Goal: Information Seeking & Learning: Learn about a topic

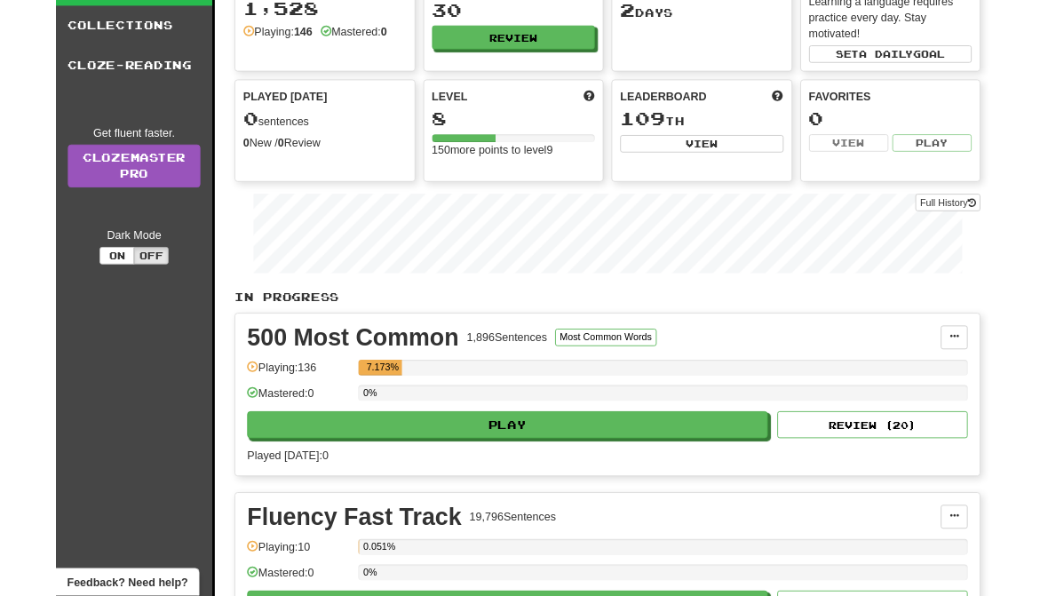
scroll to position [158, 0]
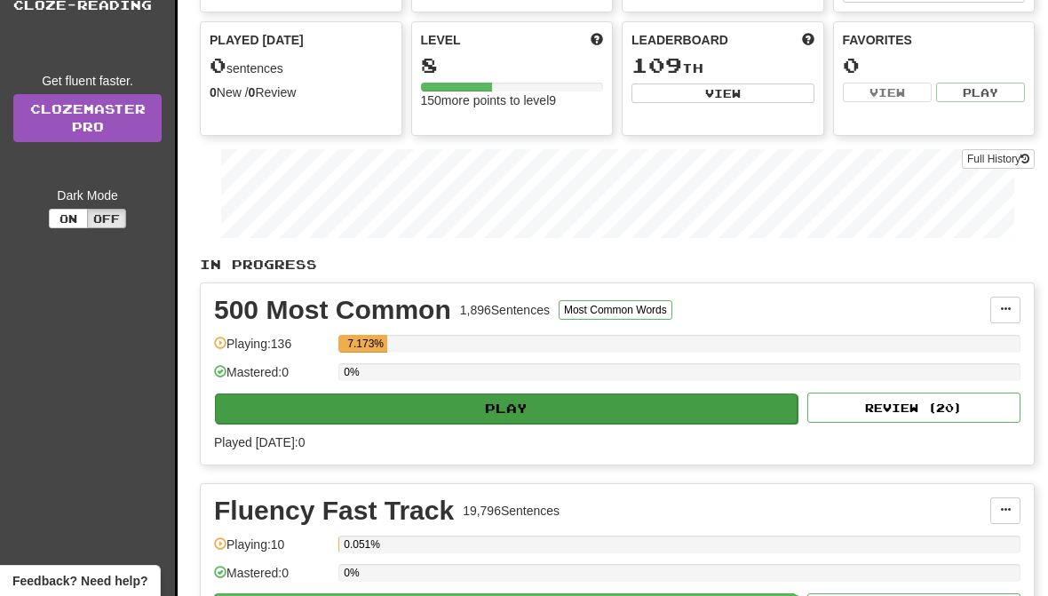
click at [649, 416] on button "Play" at bounding box center [506, 408] width 583 height 30
select select "**"
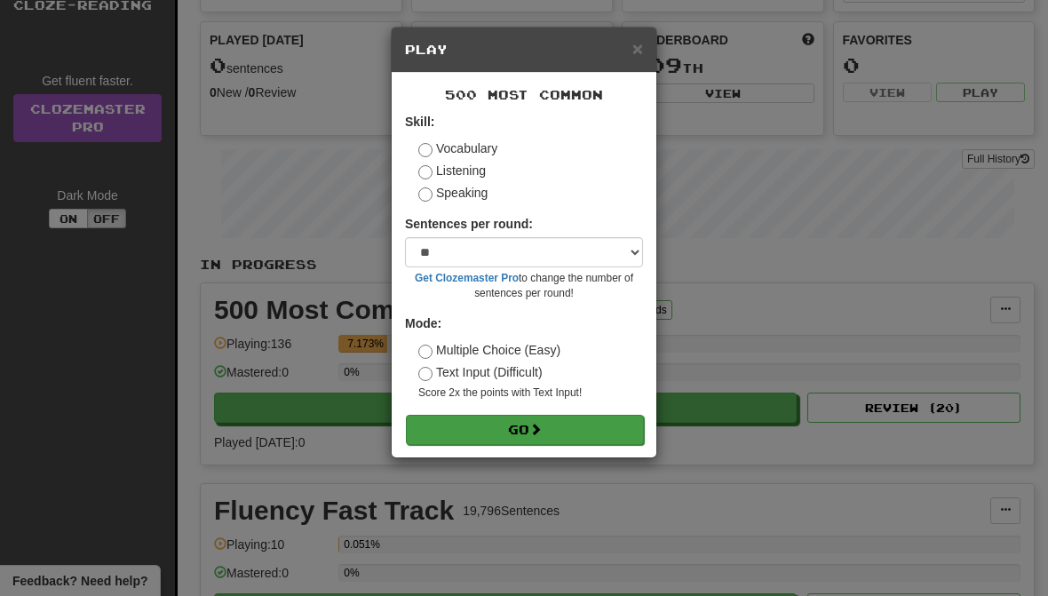
click at [610, 419] on button "Go" at bounding box center [525, 430] width 238 height 30
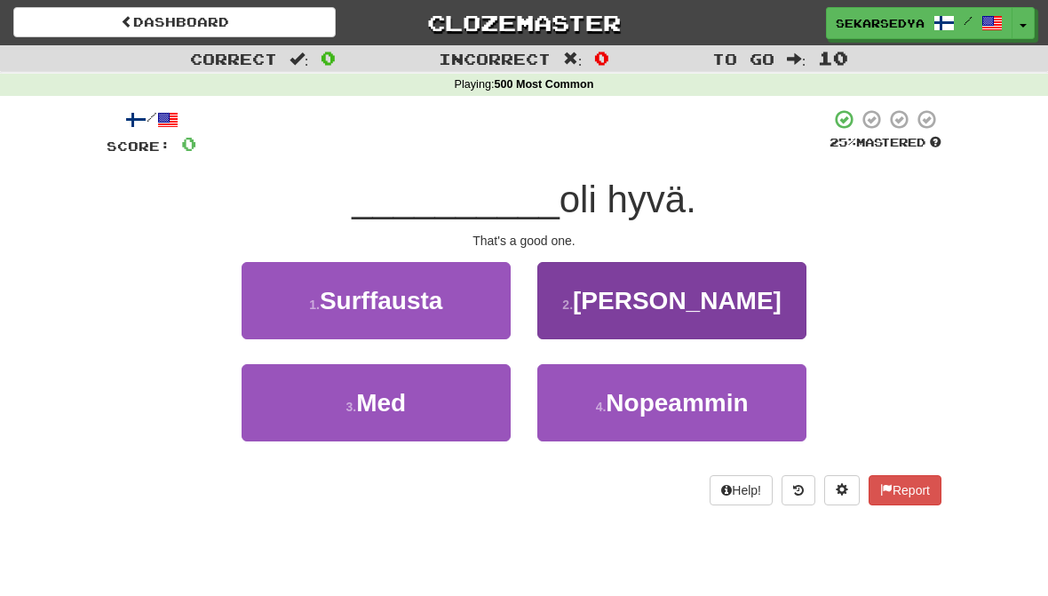
click at [737, 296] on button "2 . [PERSON_NAME]" at bounding box center [671, 300] width 269 height 77
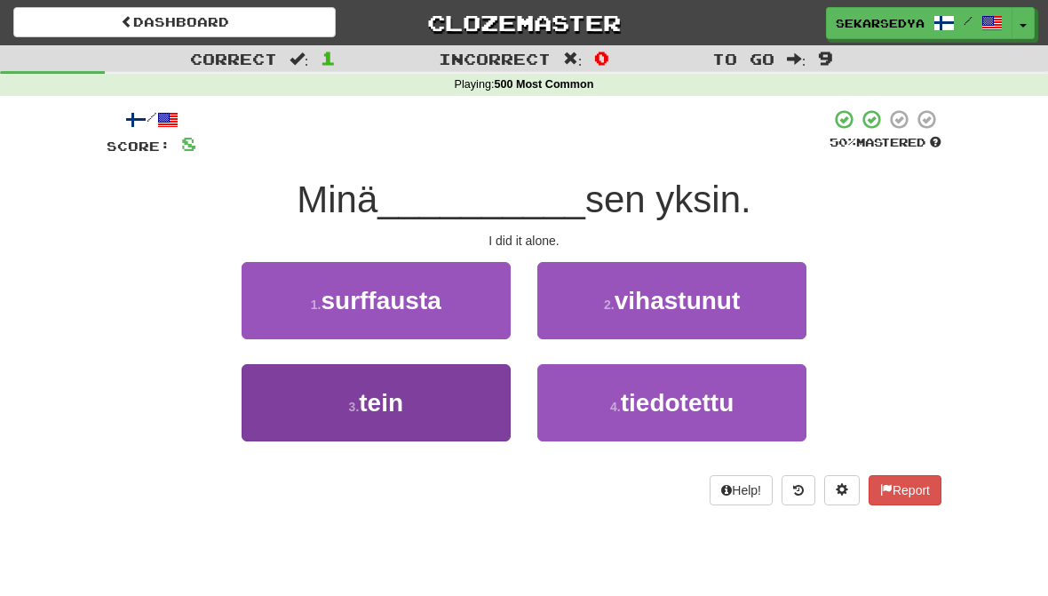
click at [444, 407] on button "3 . tein" at bounding box center [376, 402] width 269 height 77
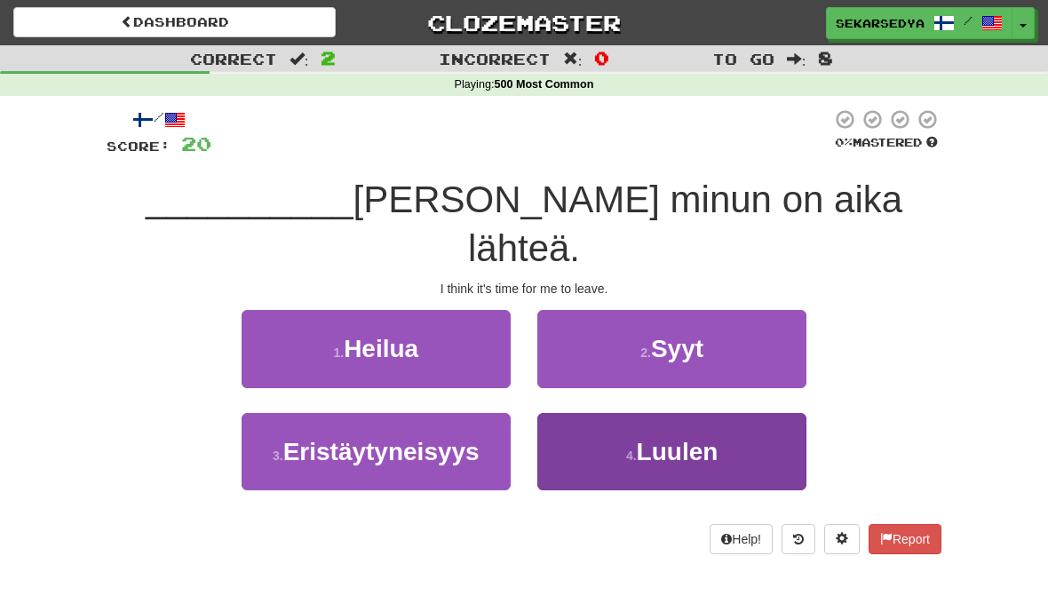
click at [661, 438] on span "Luulen" at bounding box center [678, 452] width 82 height 28
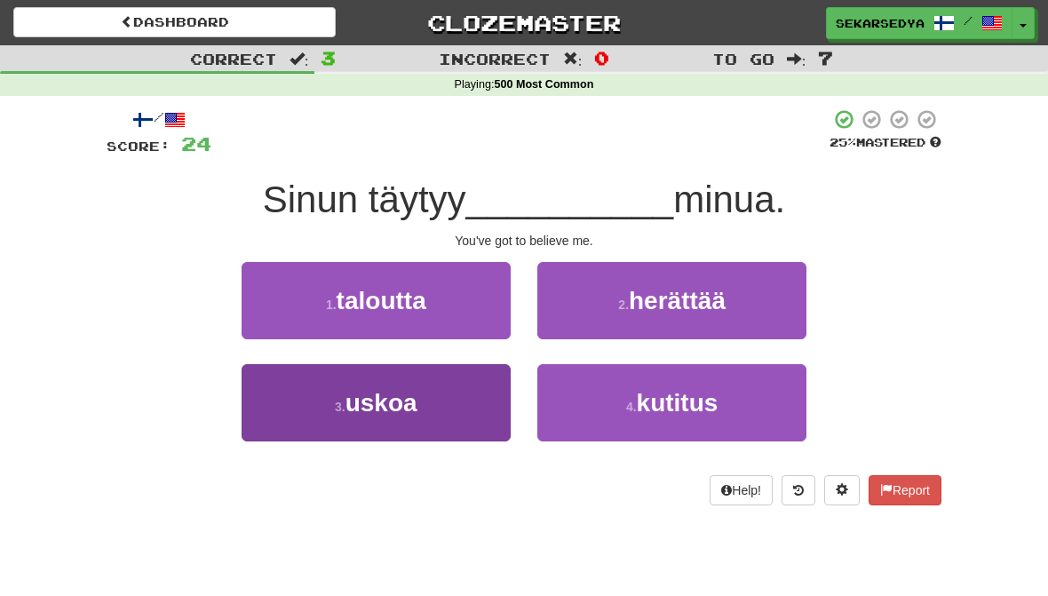
click at [433, 408] on button "3 . uskoa" at bounding box center [376, 402] width 269 height 77
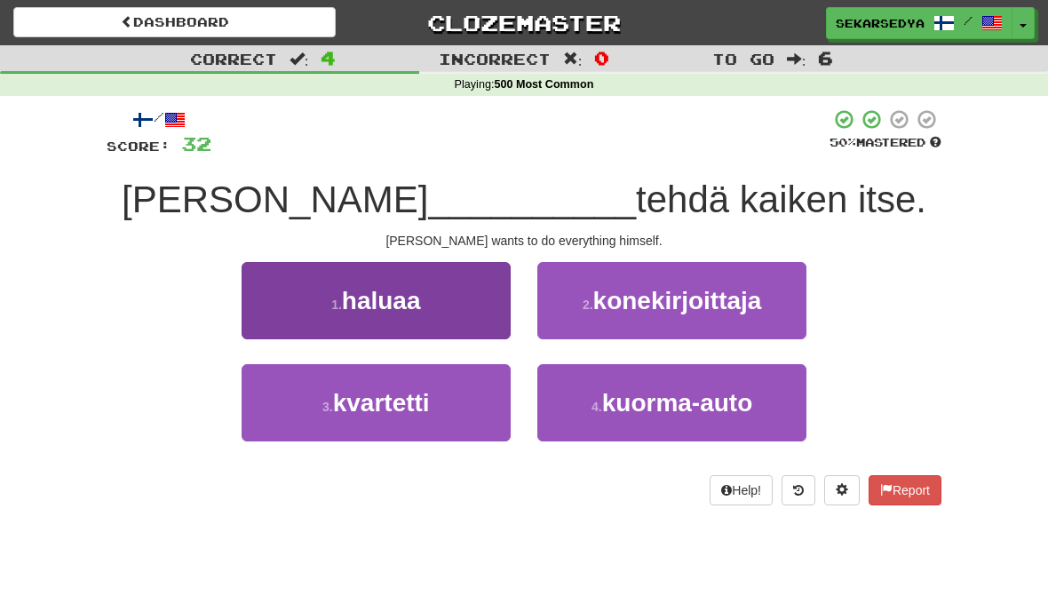
click at [468, 290] on button "1 . haluaa" at bounding box center [376, 300] width 269 height 77
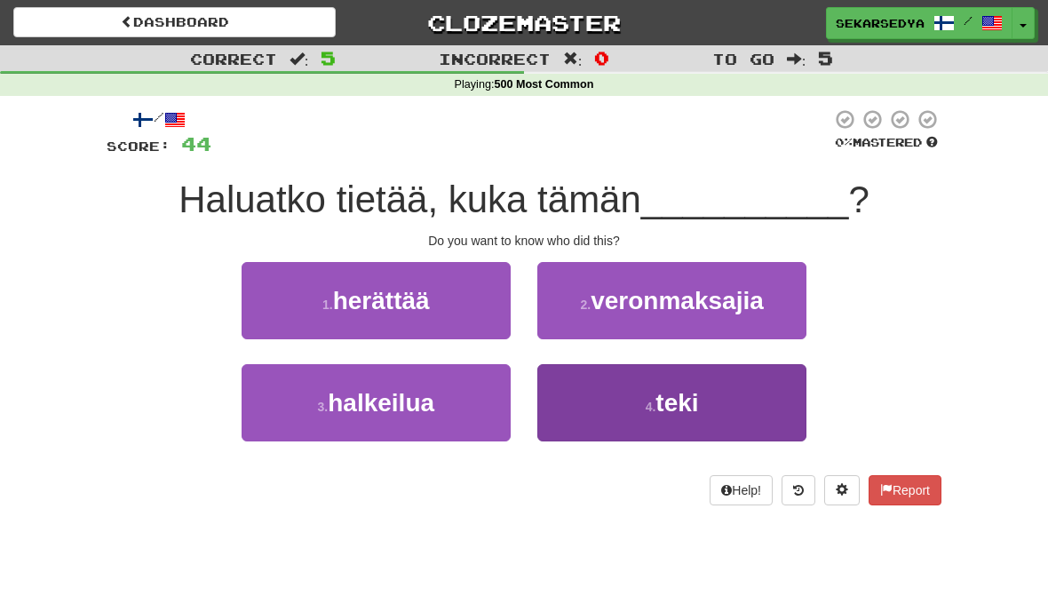
click at [657, 411] on span "teki" at bounding box center [676, 403] width 43 height 28
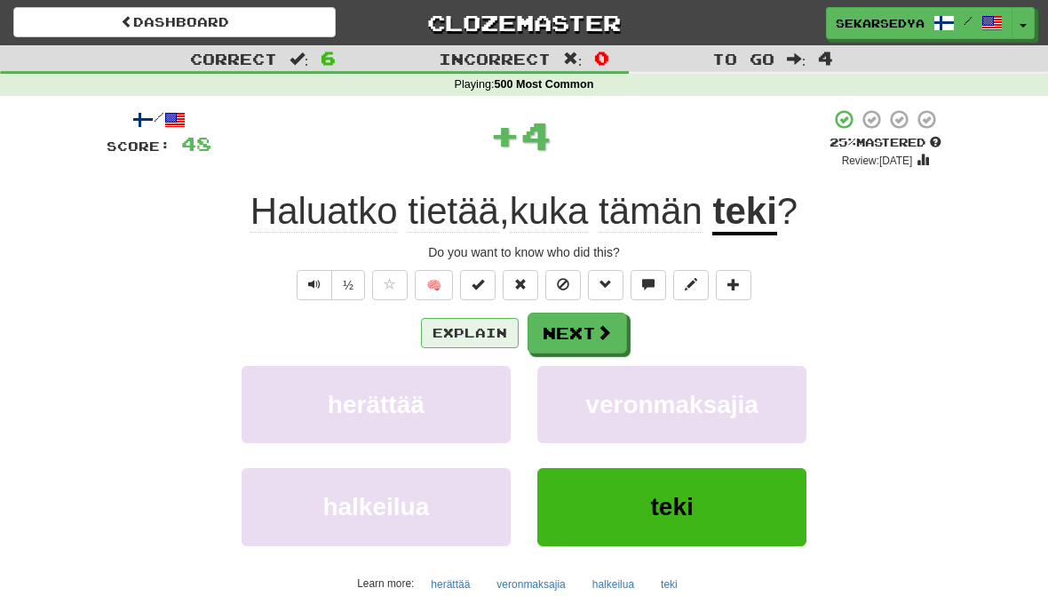
click at [475, 338] on button "Explain" at bounding box center [470, 333] width 98 height 30
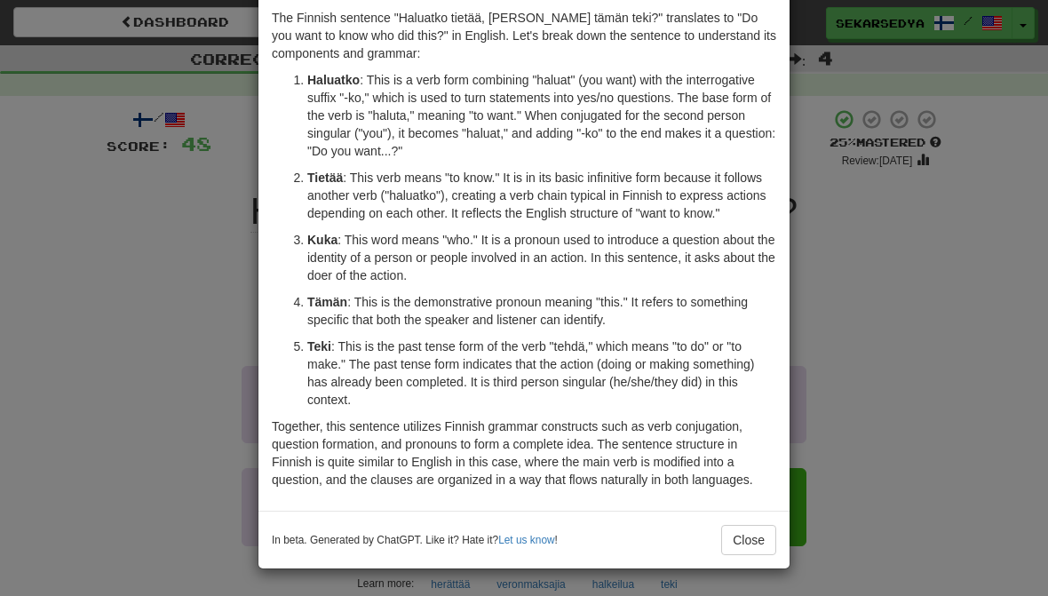
scroll to position [77, 0]
click at [748, 545] on button "Close" at bounding box center [748, 540] width 55 height 30
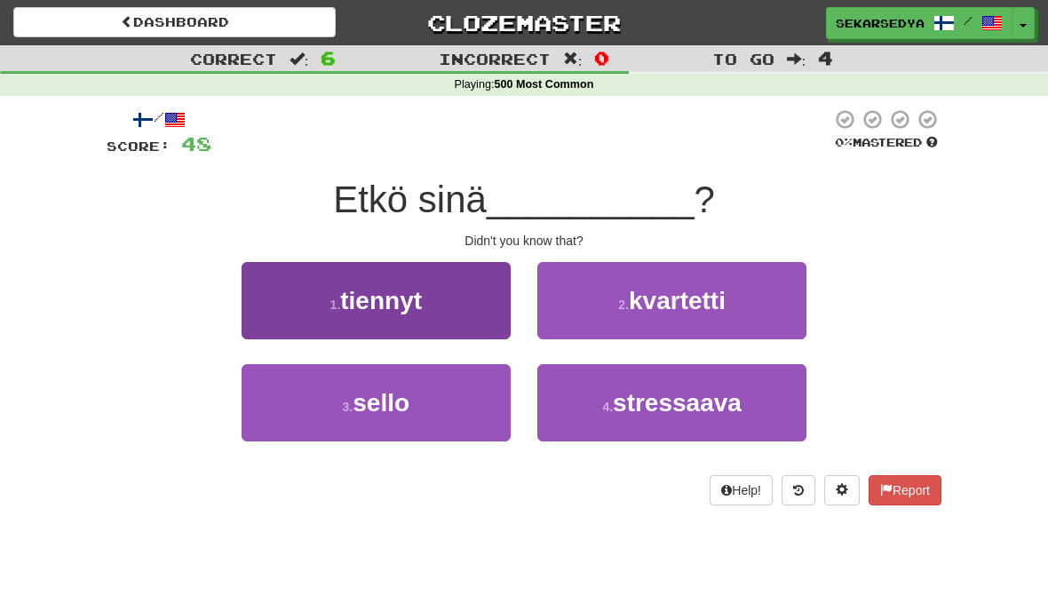
click at [457, 300] on button "1 . tiennyt" at bounding box center [376, 300] width 269 height 77
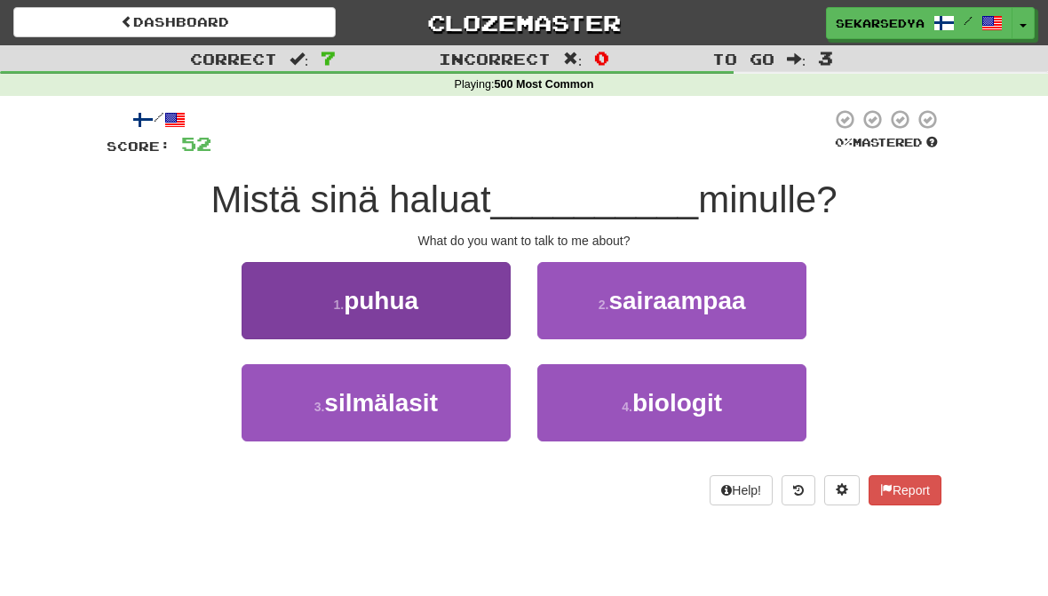
click at [470, 296] on button "1 . [GEOGRAPHIC_DATA]" at bounding box center [376, 300] width 269 height 77
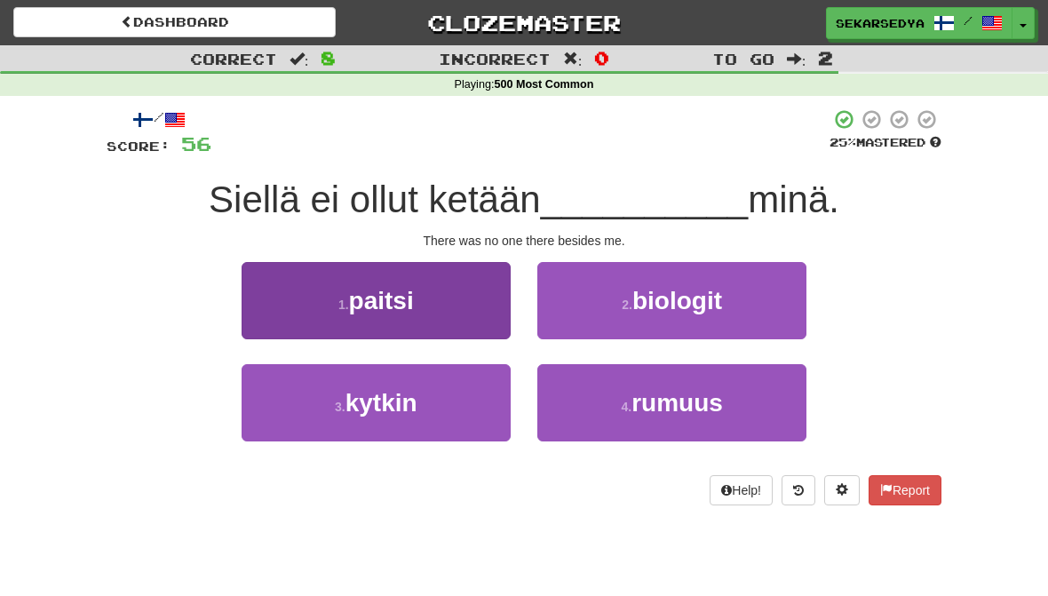
click at [461, 311] on button "1 . paitsi" at bounding box center [376, 300] width 269 height 77
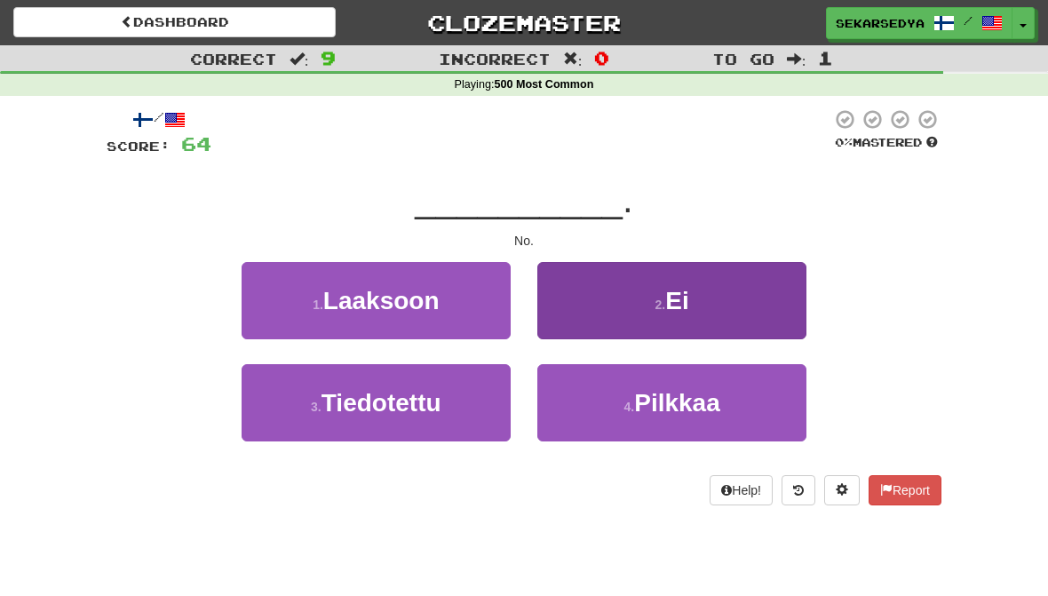
click at [703, 315] on button "2 . Ei" at bounding box center [671, 300] width 269 height 77
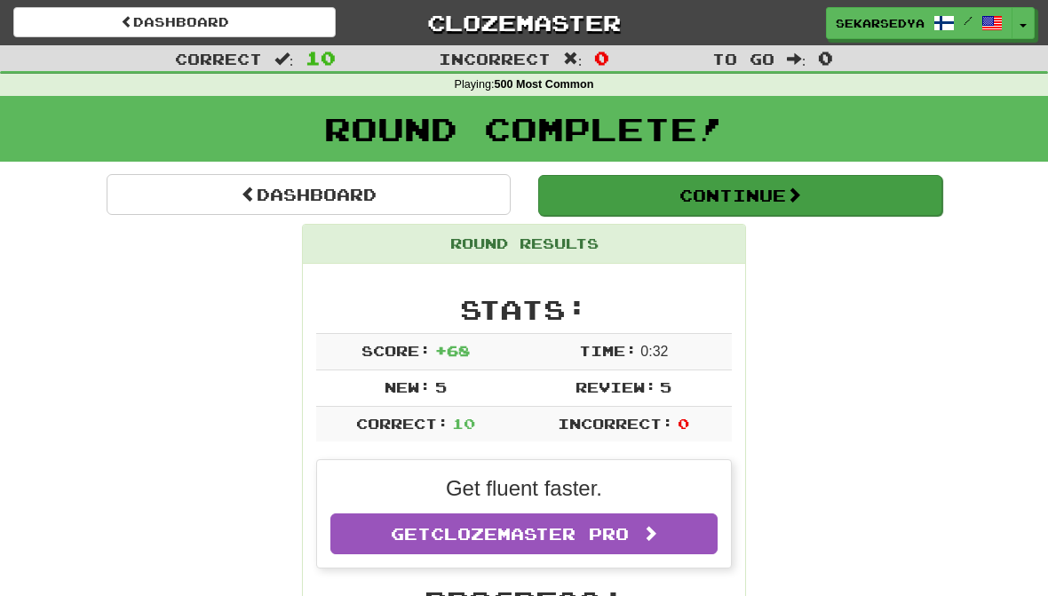
click at [830, 201] on button "Continue" at bounding box center [740, 195] width 404 height 41
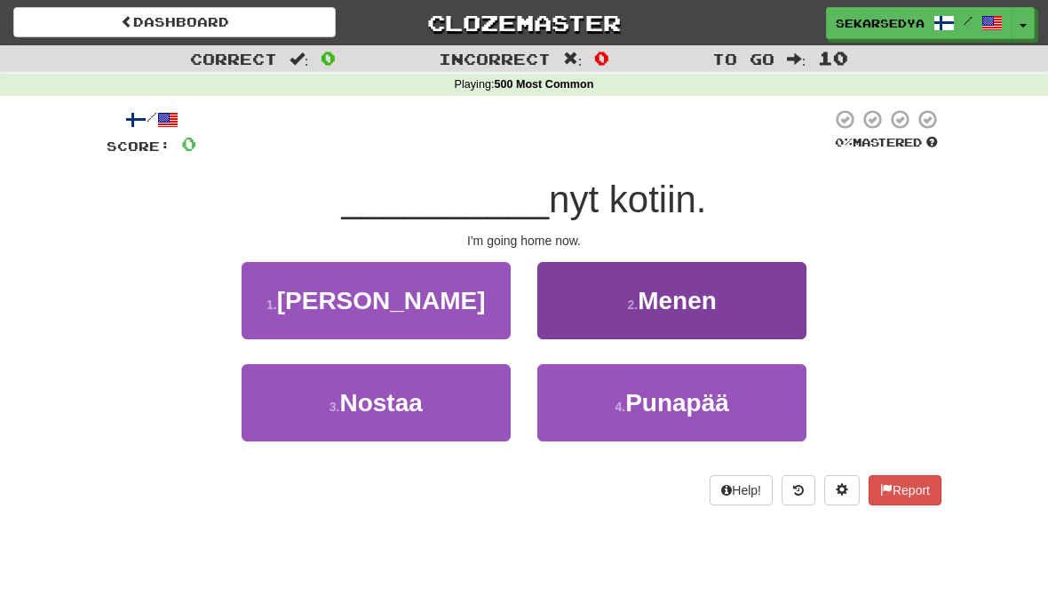
click at [723, 299] on button "2 . Menen" at bounding box center [671, 300] width 269 height 77
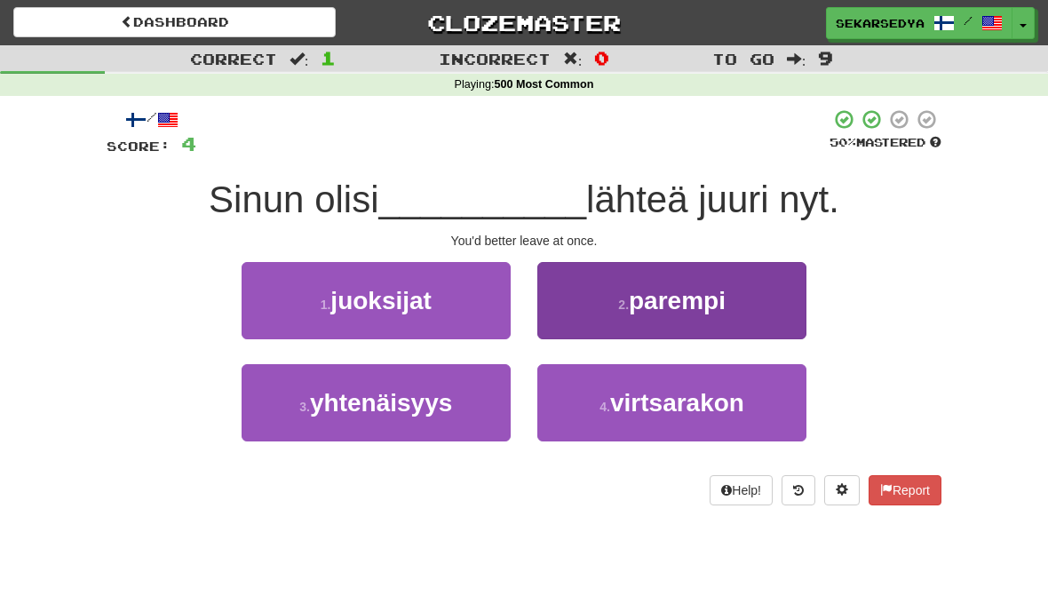
click at [736, 294] on button "2 . parempi" at bounding box center [671, 300] width 269 height 77
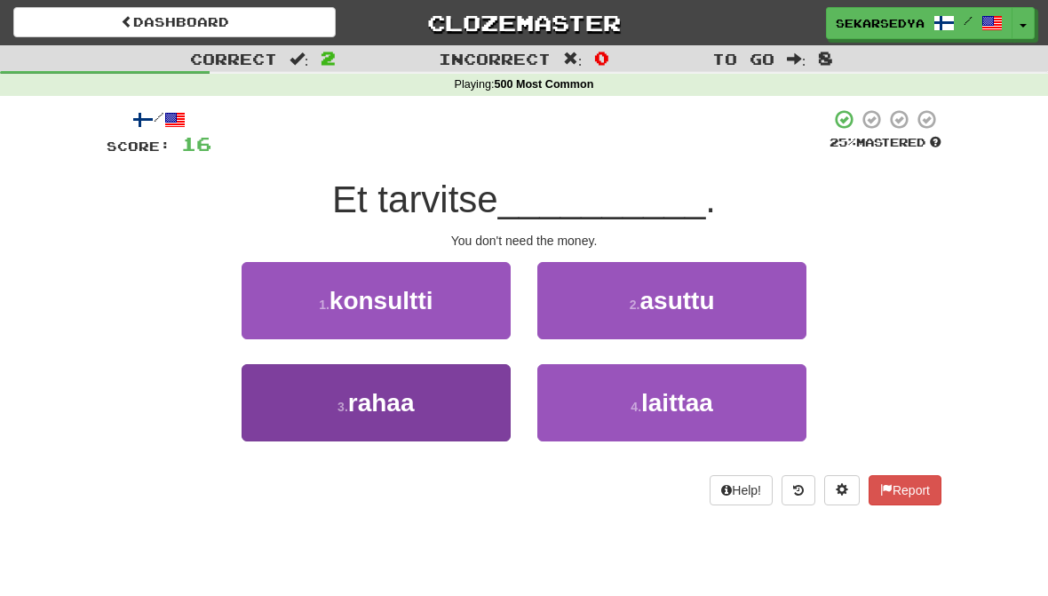
click at [464, 427] on button "3 . rahaa" at bounding box center [376, 402] width 269 height 77
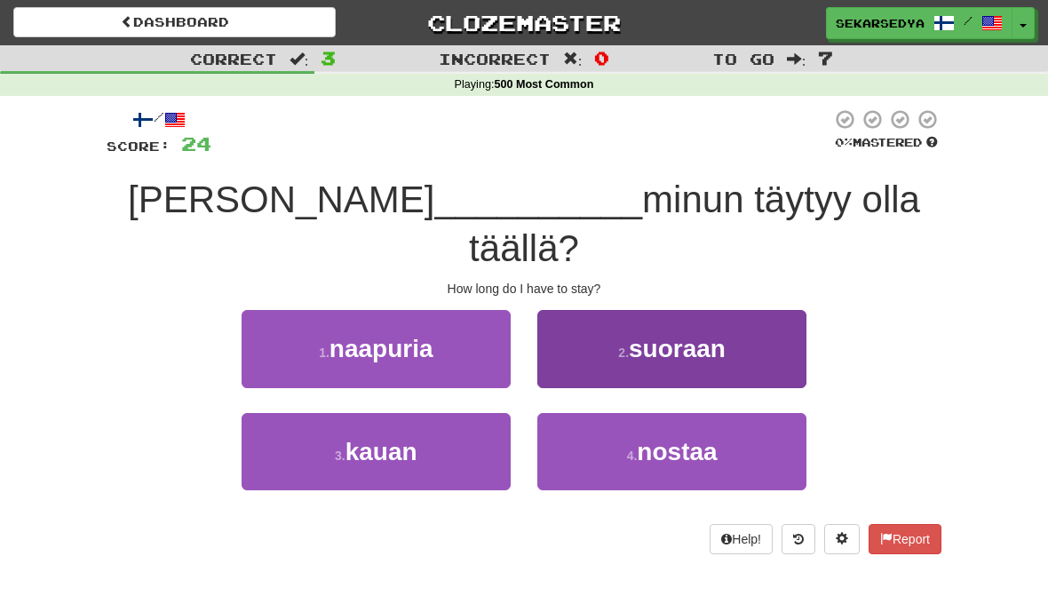
click at [726, 335] on span "suoraan" at bounding box center [677, 349] width 97 height 28
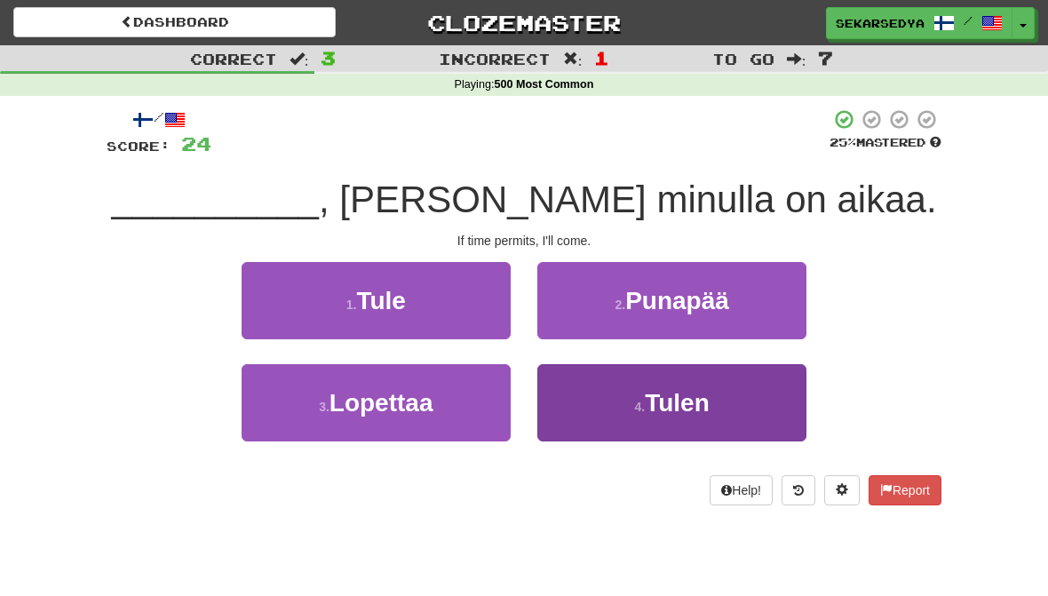
click at [612, 413] on button "4 . [GEOGRAPHIC_DATA]" at bounding box center [671, 402] width 269 height 77
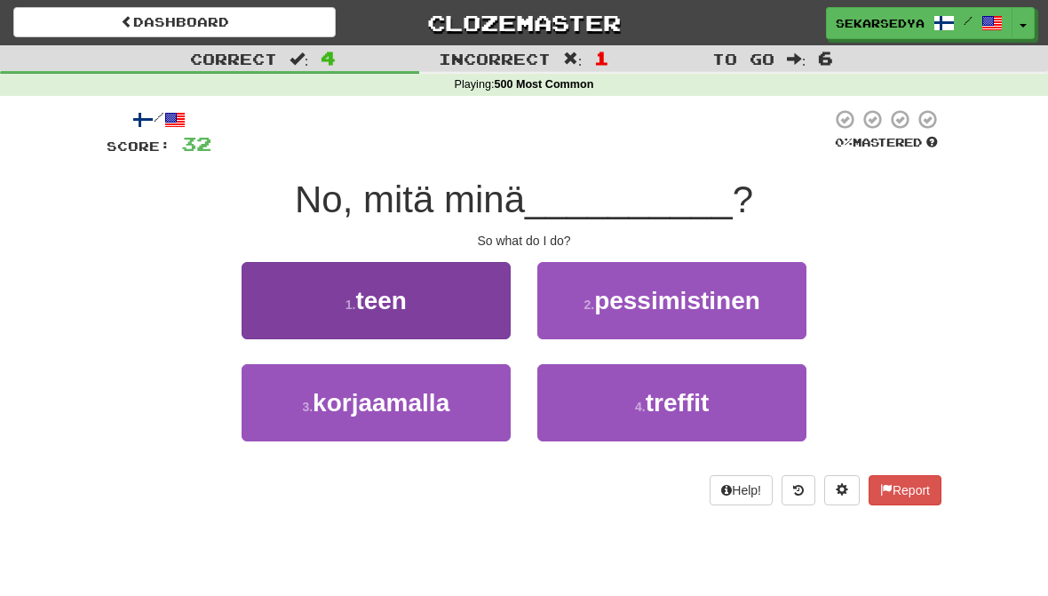
click at [482, 303] on button "1 . teen" at bounding box center [376, 300] width 269 height 77
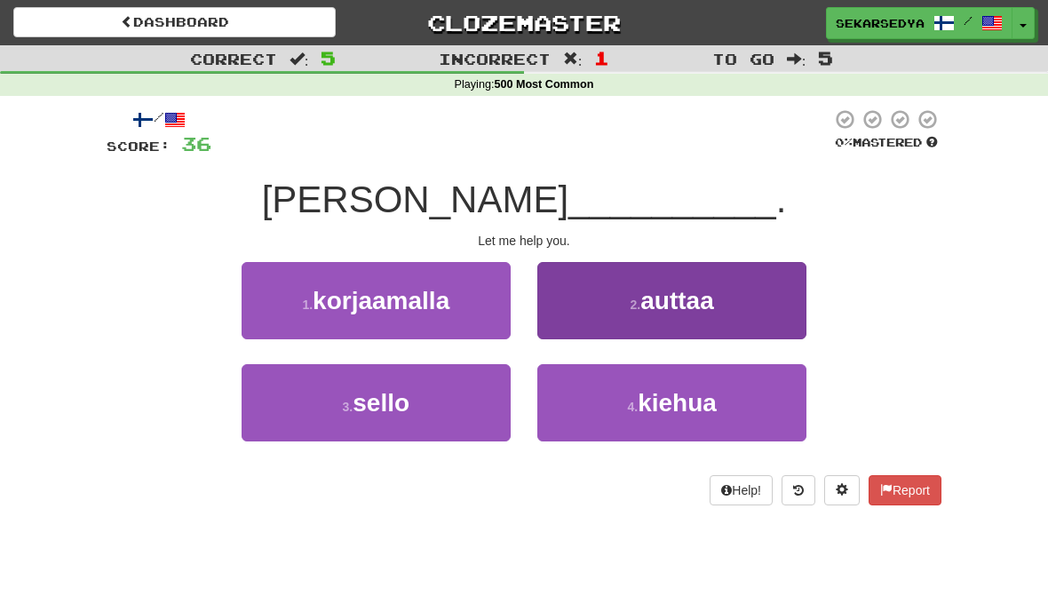
click at [685, 289] on span "auttaa" at bounding box center [676, 301] width 73 height 28
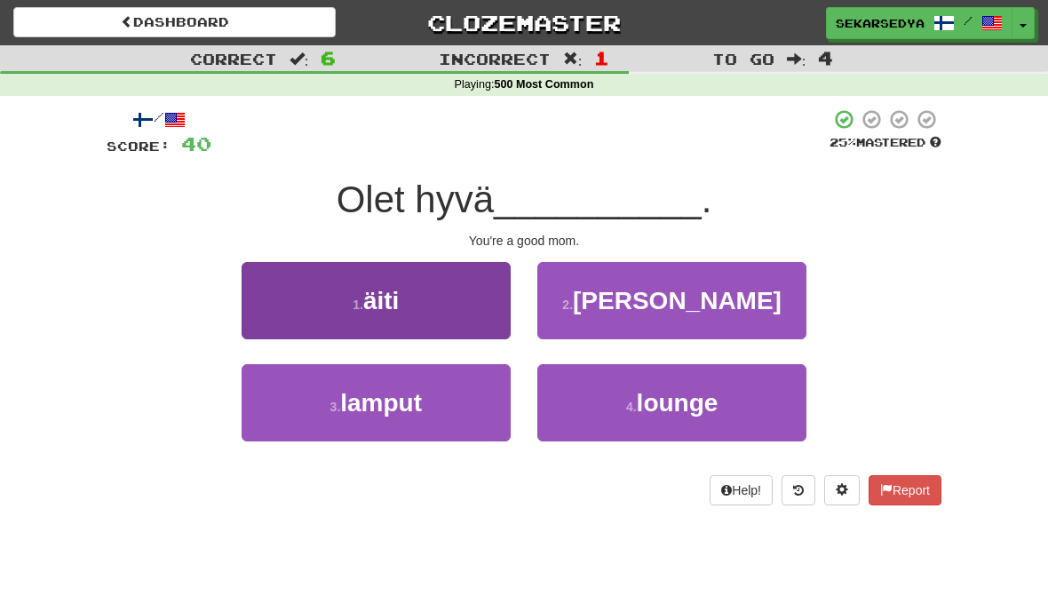
click at [472, 312] on button "1 . äiti" at bounding box center [376, 300] width 269 height 77
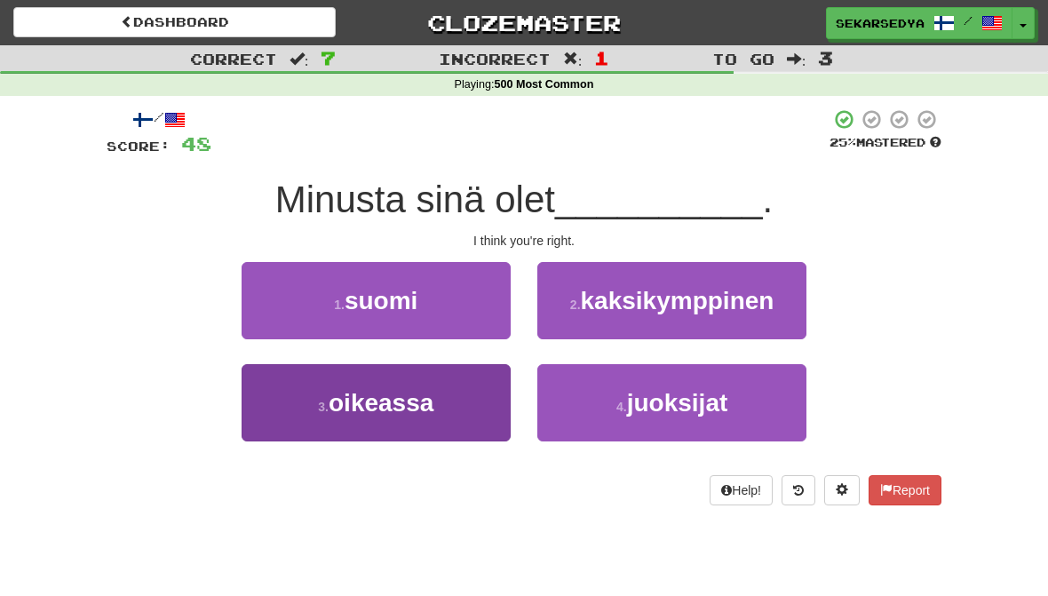
click at [475, 405] on button "3 . [GEOGRAPHIC_DATA]" at bounding box center [376, 402] width 269 height 77
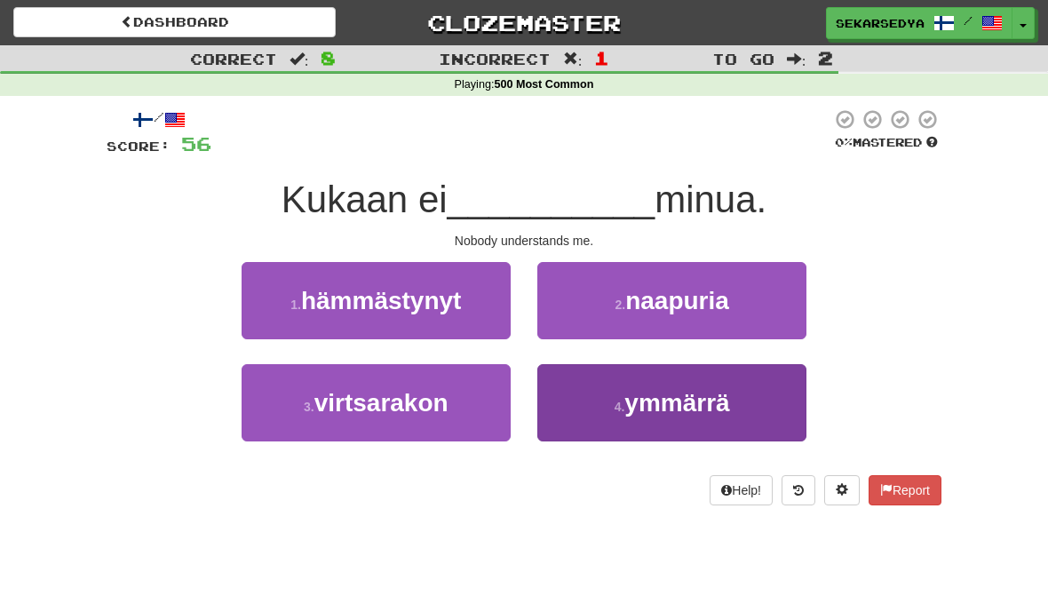
click at [623, 407] on small "4 ." at bounding box center [620, 407] width 11 height 14
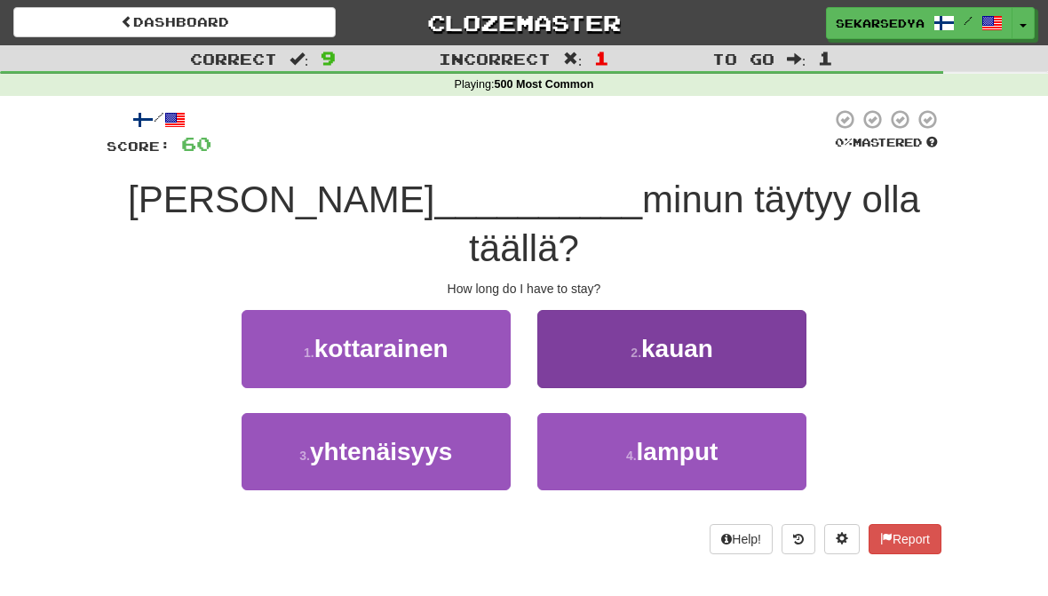
click at [664, 335] on span "kauan" at bounding box center [677, 349] width 72 height 28
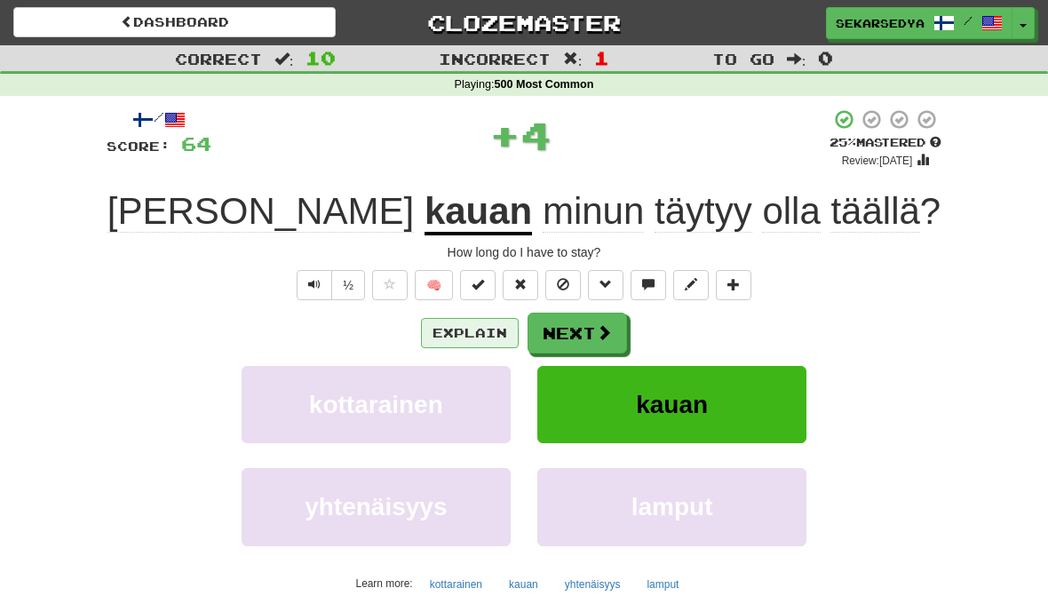
click at [484, 318] on button "Explain" at bounding box center [470, 333] width 98 height 30
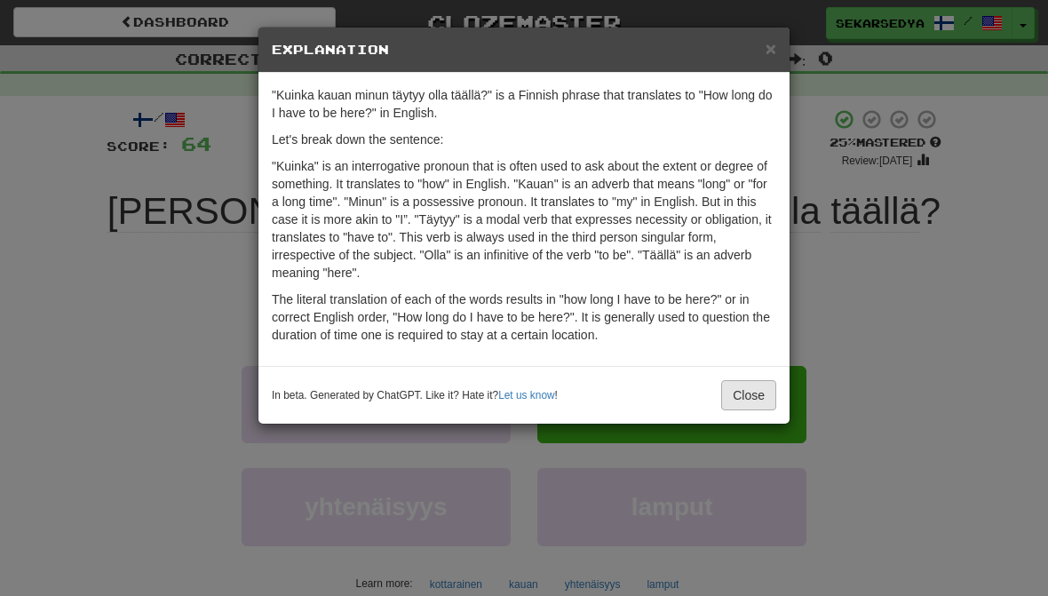
click at [765, 406] on button "Close" at bounding box center [748, 395] width 55 height 30
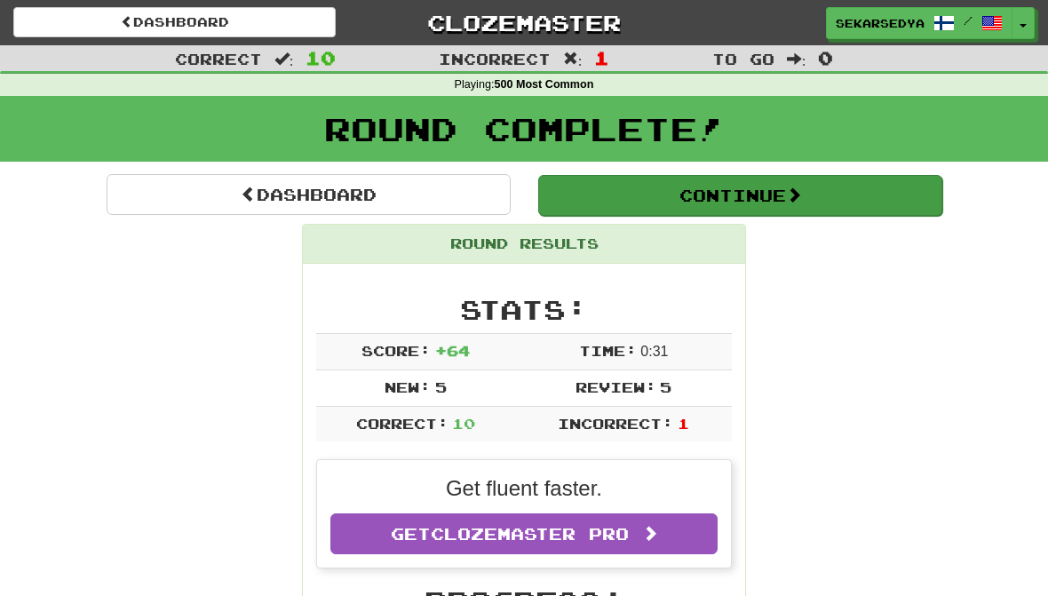
click at [830, 203] on button "Continue" at bounding box center [740, 195] width 404 height 41
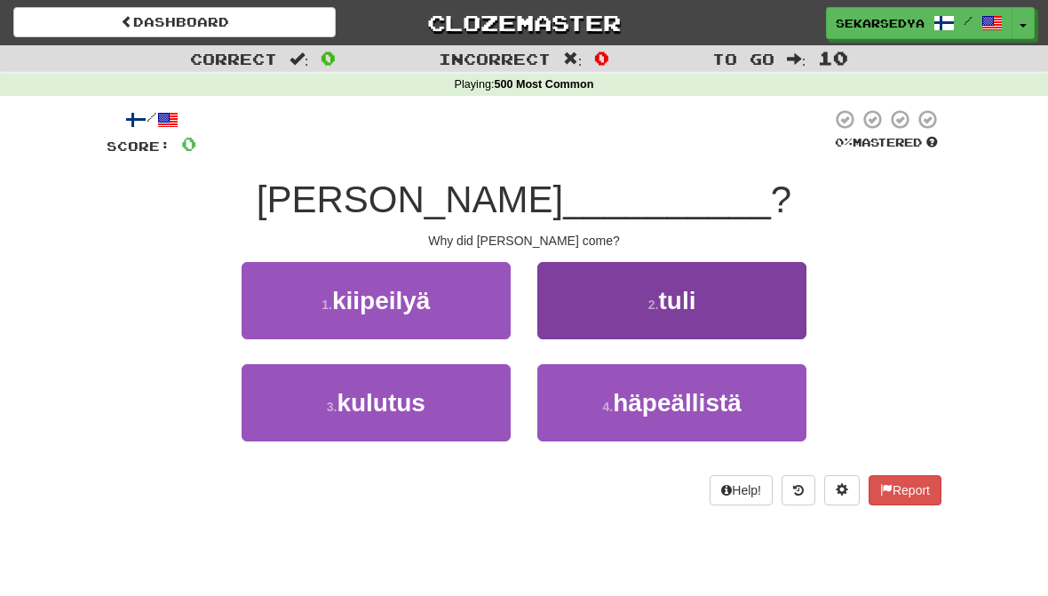
click at [699, 326] on button "2 . [PERSON_NAME]" at bounding box center [671, 300] width 269 height 77
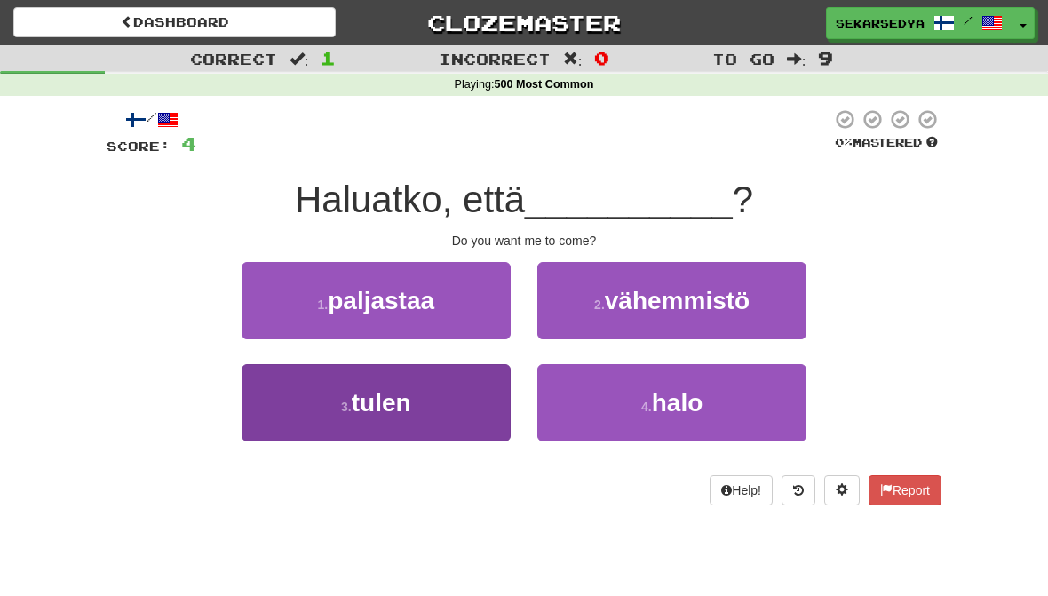
click at [483, 434] on button "3 . [GEOGRAPHIC_DATA]" at bounding box center [376, 402] width 269 height 77
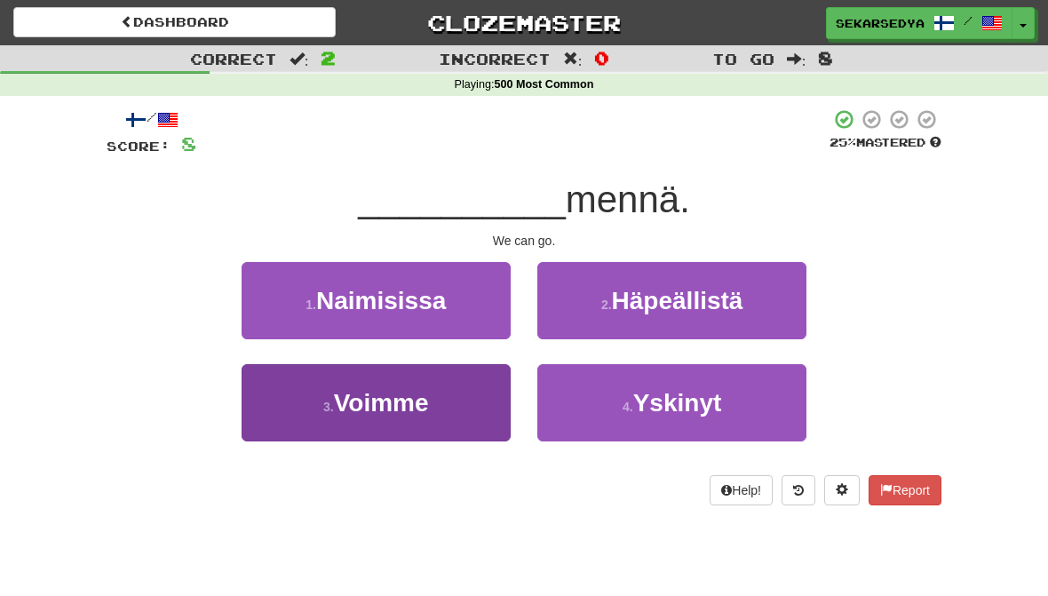
click at [489, 422] on button "3 . Voimme" at bounding box center [376, 402] width 269 height 77
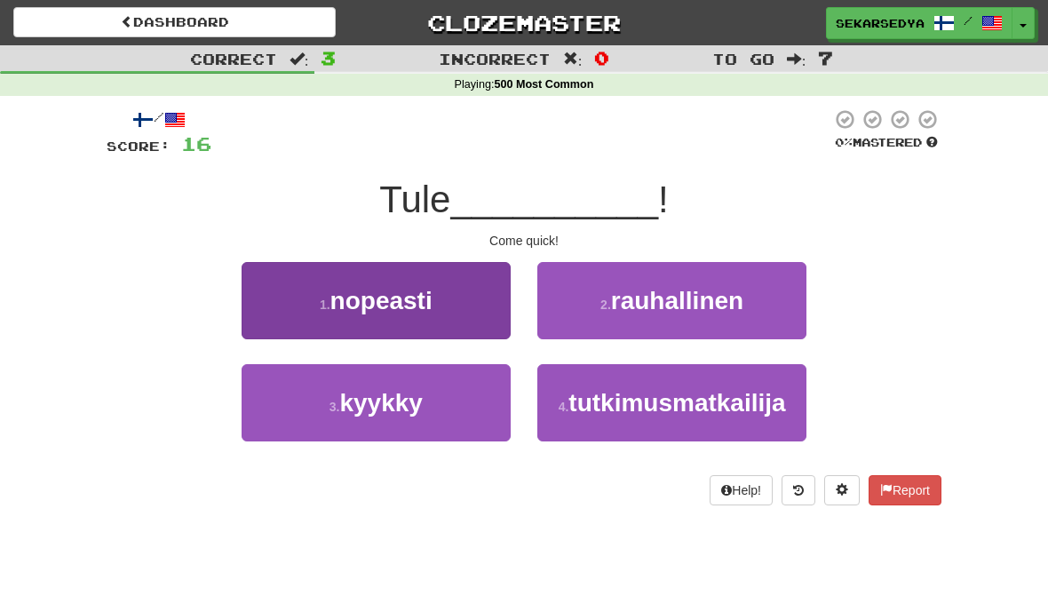
click at [473, 306] on button "1 . nopeasti" at bounding box center [376, 300] width 269 height 77
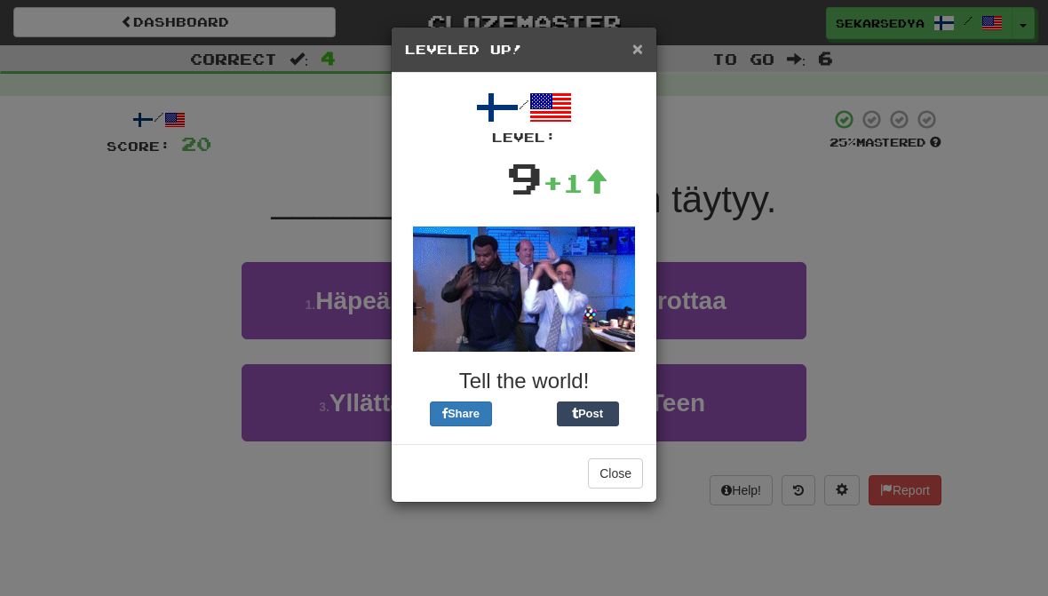
click at [636, 57] on span "×" at bounding box center [637, 48] width 11 height 20
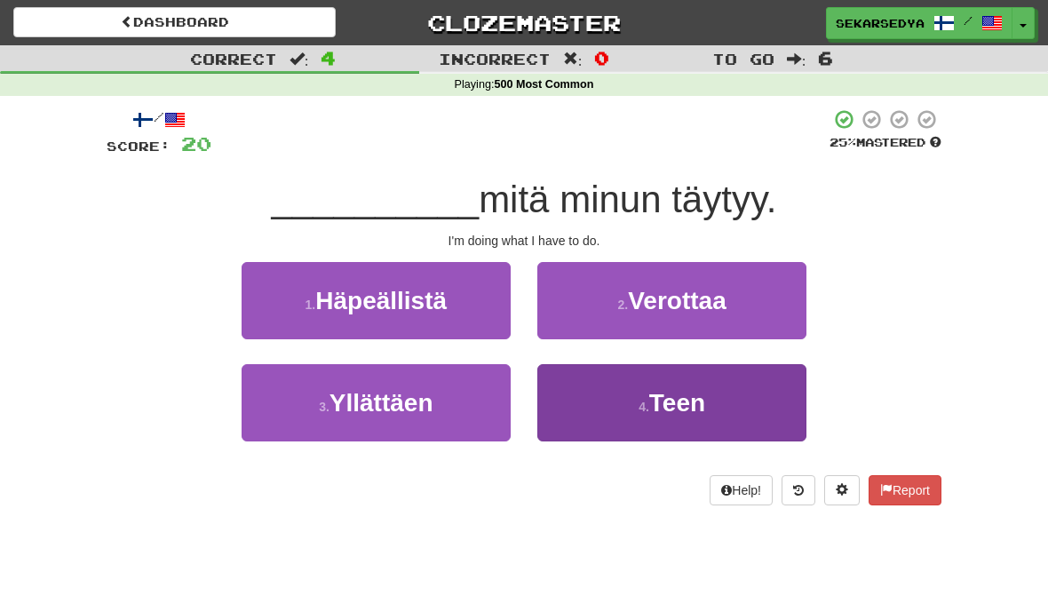
click at [735, 397] on button "4 . Teen" at bounding box center [671, 402] width 269 height 77
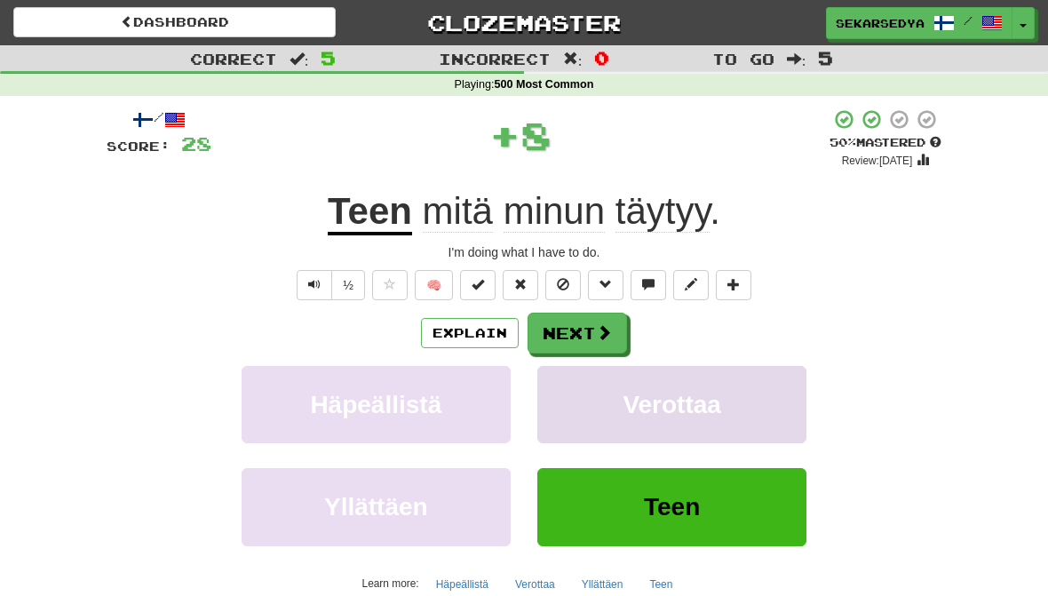
click at [720, 407] on span "Verottaa" at bounding box center [672, 405] width 99 height 28
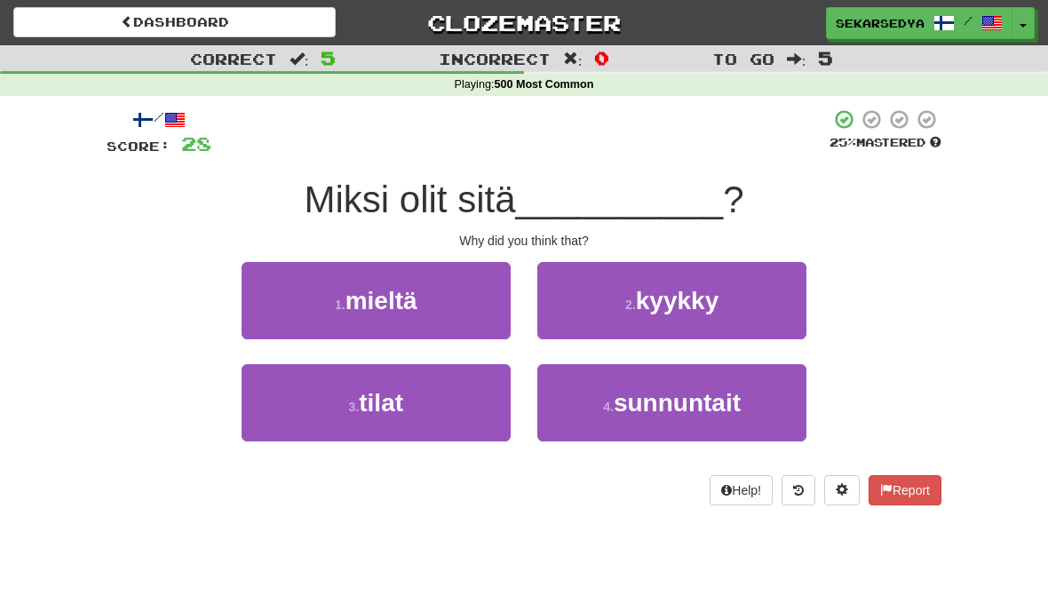
click at [465, 346] on div "1 . [GEOGRAPHIC_DATA]" at bounding box center [376, 313] width 296 height 102
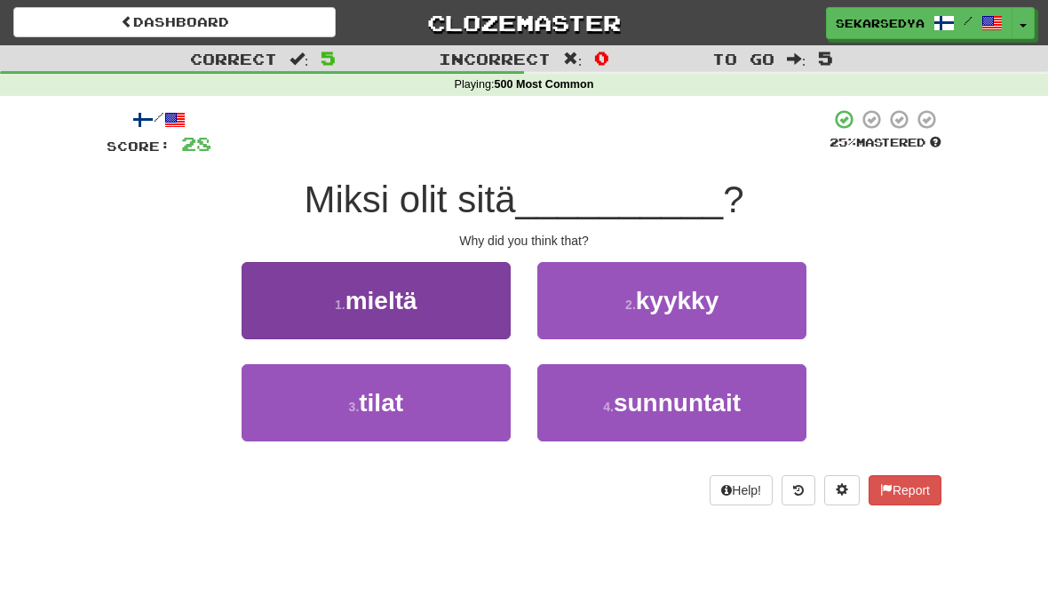
click at [473, 322] on button "1 . [GEOGRAPHIC_DATA]" at bounding box center [376, 300] width 269 height 77
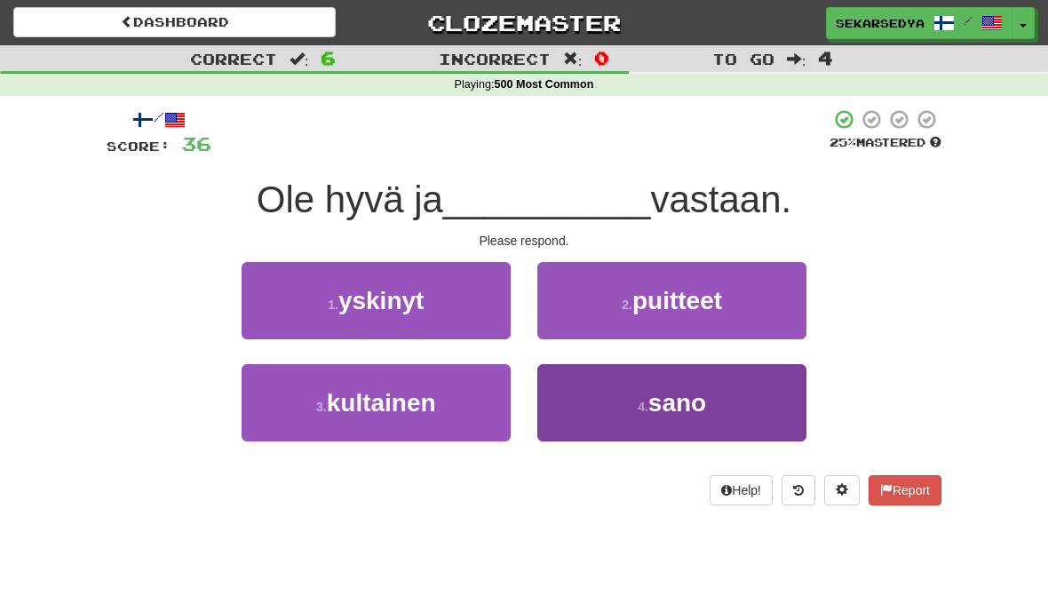
click at [654, 406] on span "sano" at bounding box center [677, 403] width 58 height 28
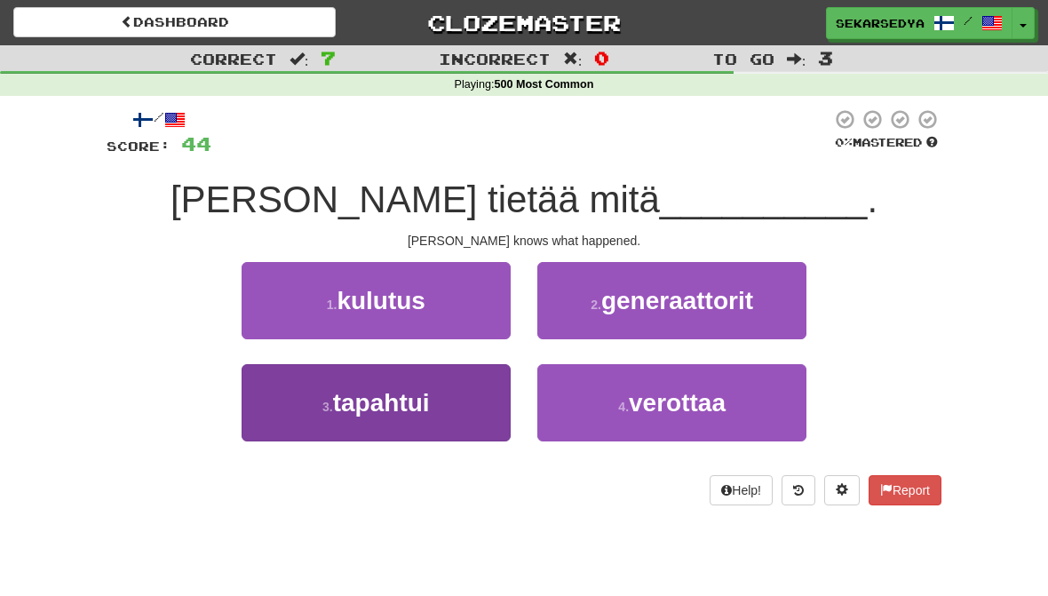
click at [447, 425] on button "3 . tapahtui" at bounding box center [376, 402] width 269 height 77
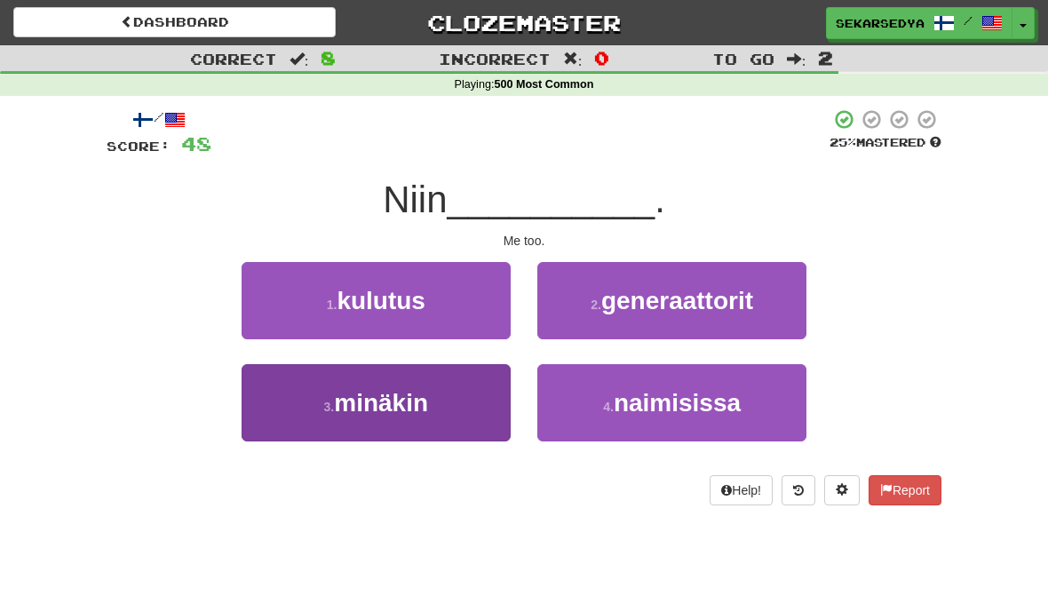
click at [464, 405] on button "3 . [GEOGRAPHIC_DATA]" at bounding box center [376, 402] width 269 height 77
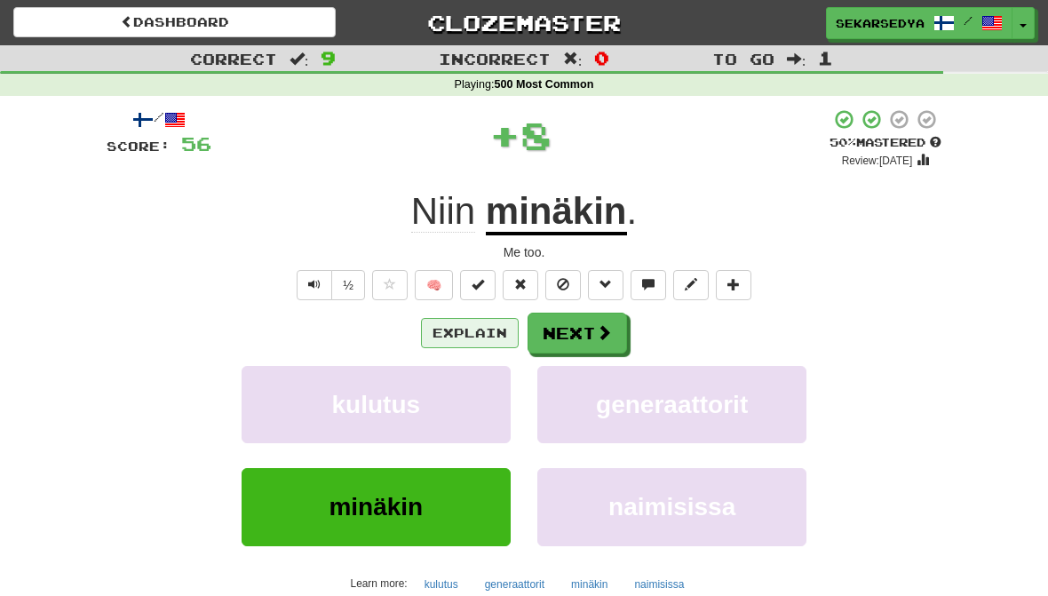
click at [493, 335] on button "Explain" at bounding box center [470, 333] width 98 height 30
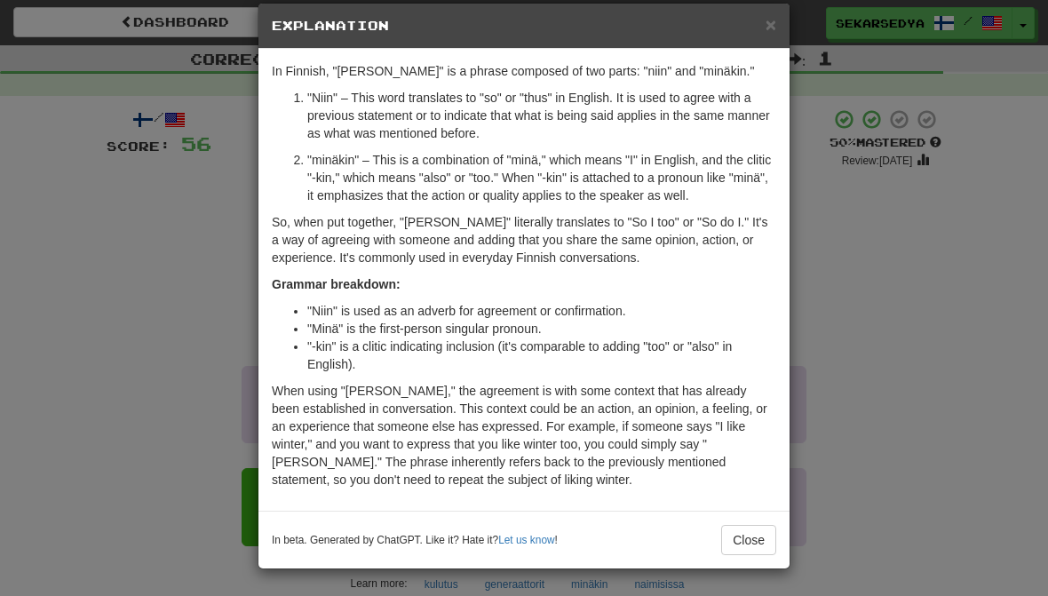
scroll to position [24, 0]
click at [901, 314] on div "× Explanation In Finnish, "Niin minäkin" is a phrase composed of two parts: "ni…" at bounding box center [524, 298] width 1048 height 596
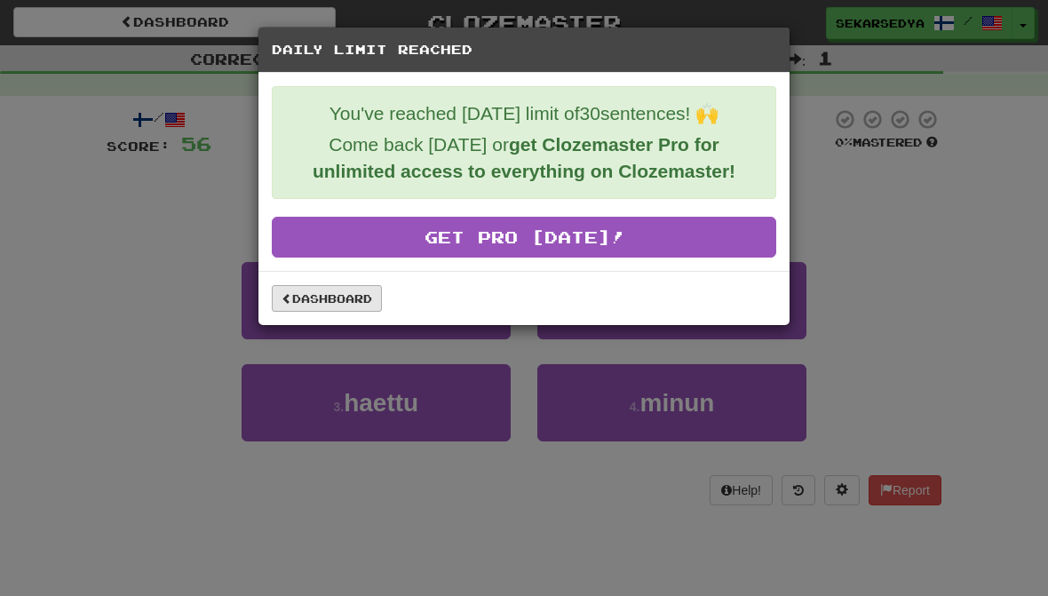
click at [379, 289] on link "Dashboard" at bounding box center [327, 298] width 110 height 27
